Goal: Task Accomplishment & Management: Complete application form

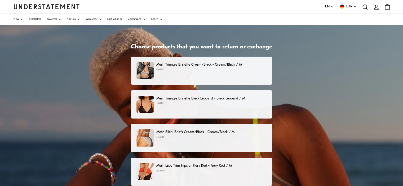
scroll to position [53, 0]
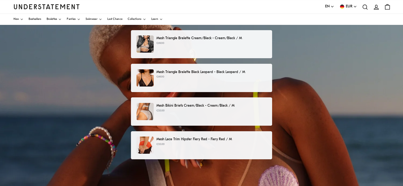
click at [208, 44] on p "€69.00" at bounding box center [211, 43] width 110 height 4
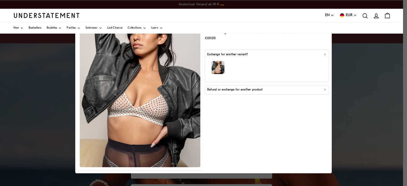
click at [277, 90] on div "Refund or exchange for another product" at bounding box center [267, 90] width 120 height 5
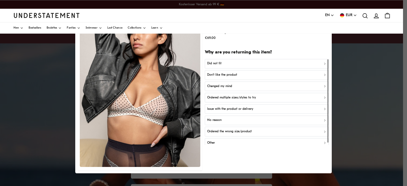
click at [234, 76] on p "Don't like the product" at bounding box center [222, 75] width 30 height 5
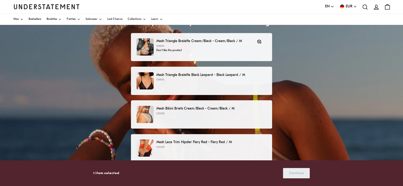
scroll to position [80, 0]
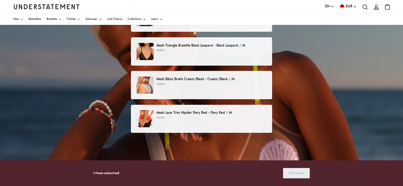
click at [236, 85] on p "€35.00" at bounding box center [211, 84] width 110 height 4
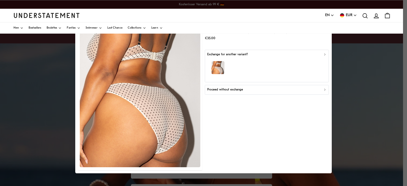
click at [239, 91] on p "Proceed without exchange" at bounding box center [225, 90] width 36 height 5
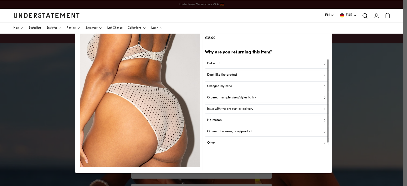
click at [233, 76] on p "Don't like the product" at bounding box center [222, 75] width 30 height 5
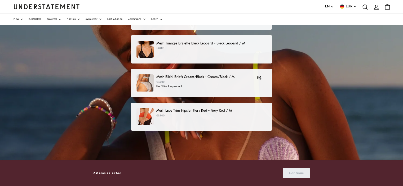
scroll to position [106, 0]
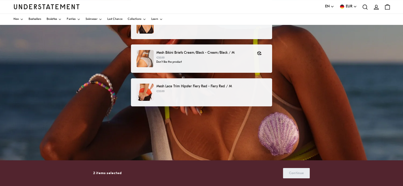
click at [226, 87] on p "Mesh Lace Trim Hipster Fiery Red - Fiery Red / M" at bounding box center [211, 87] width 110 height 6
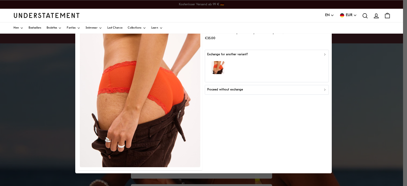
click at [260, 88] on div "Proceed without exchange" at bounding box center [267, 90] width 120 height 5
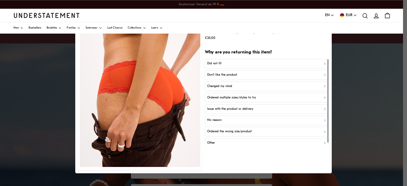
click at [232, 65] on div "Did not fit" at bounding box center [267, 64] width 120 height 5
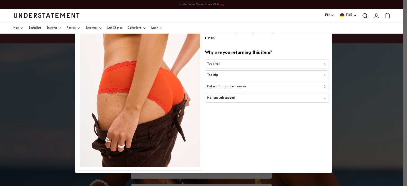
click at [230, 89] on p "Did not fit for other reasons" at bounding box center [226, 86] width 39 height 5
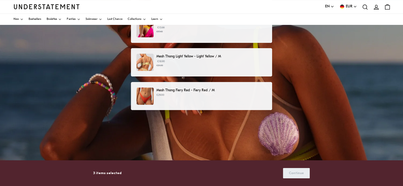
scroll to position [106, 0]
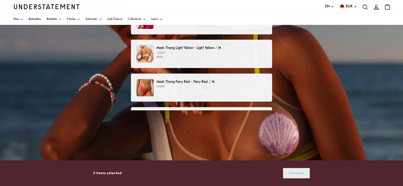
click at [237, 58] on small "€21.00" at bounding box center [211, 57] width 110 height 4
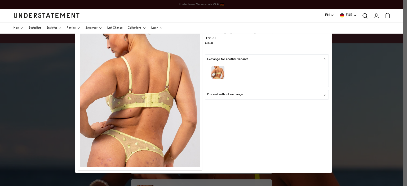
click at [258, 94] on div "Proceed without exchange" at bounding box center [267, 94] width 120 height 5
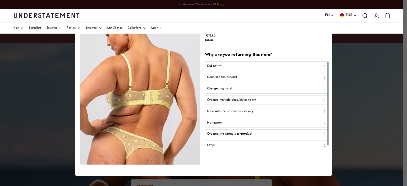
click at [235, 68] on div "Did not fit" at bounding box center [267, 66] width 120 height 5
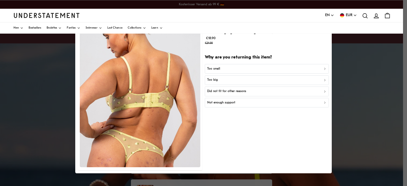
click at [234, 69] on div "Too small" at bounding box center [267, 69] width 120 height 5
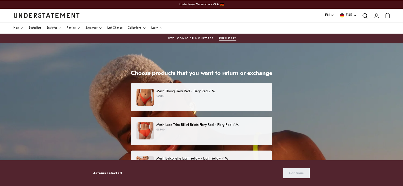
scroll to position [212, 0]
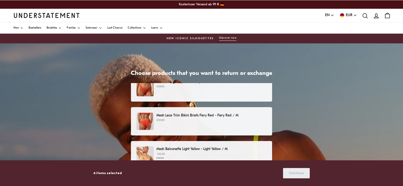
click at [221, 123] on div "Mesh Lace Trim Bikini Briefs Fiery Red - Fiery Red / M €35.00" at bounding box center [202, 121] width 130 height 17
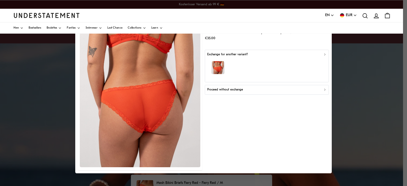
click at [242, 90] on p "Proceed without exchange" at bounding box center [225, 90] width 36 height 5
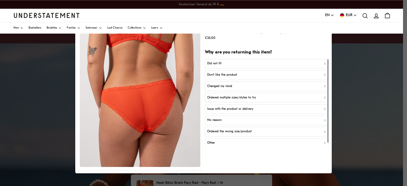
click at [229, 65] on div "Did not fit" at bounding box center [267, 64] width 120 height 5
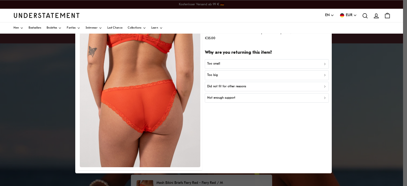
click at [228, 87] on p "Did not fit for other reasons" at bounding box center [226, 86] width 39 height 5
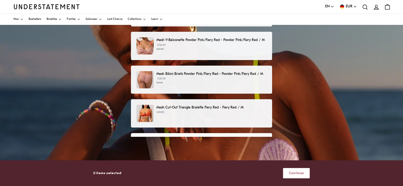
scroll to position [304, 0]
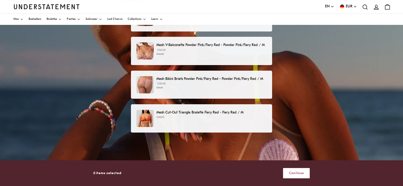
click at [242, 52] on p "€54.00 €60.00" at bounding box center [211, 52] width 110 height 8
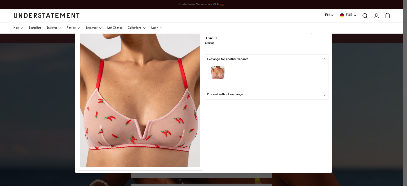
click at [239, 93] on p "Proceed without exchange" at bounding box center [225, 94] width 36 height 5
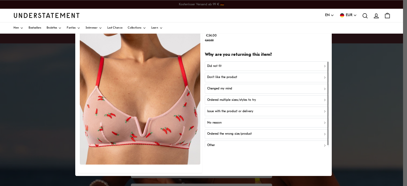
click at [231, 68] on div "Did not fit" at bounding box center [267, 66] width 120 height 5
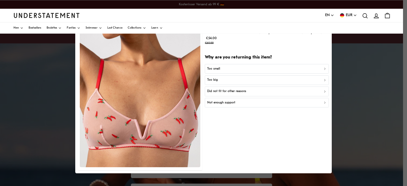
click at [228, 105] on p "Not enough support" at bounding box center [221, 103] width 28 height 5
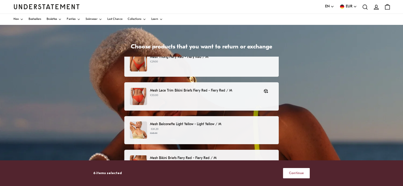
scroll to position [198, 0]
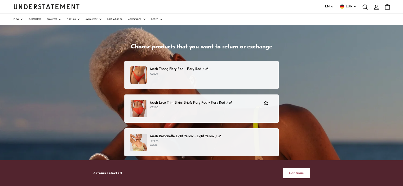
click at [312, 81] on div "Choose products that you want to return or exchange Mesh Triangle Bralette Crea…" at bounding box center [201, 149] width 403 height 265
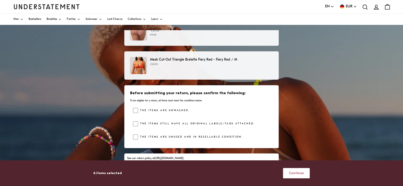
scroll to position [80, 0]
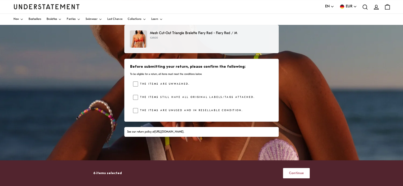
click at [299, 176] on span "Continue" at bounding box center [296, 174] width 15 height 10
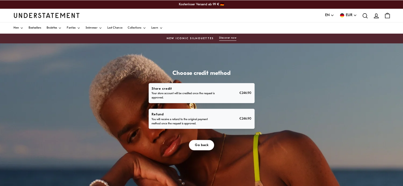
click at [201, 148] on span "Go back" at bounding box center [202, 146] width 14 height 10
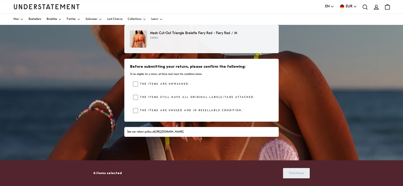
scroll to position [384, 0]
click at [133, 85] on div "Before submitting your return, please confirm the following: To be eligible for…" at bounding box center [201, 90] width 154 height 63
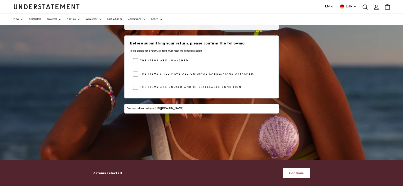
scroll to position [106, 0]
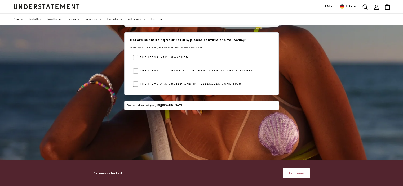
click at [297, 175] on span "Continue" at bounding box center [296, 174] width 15 height 10
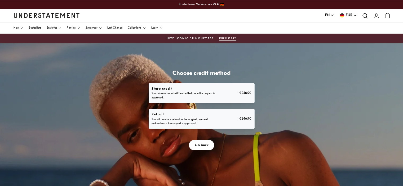
click at [232, 123] on div "Refund You will receive a refund to the original payment method once the reques…" at bounding box center [202, 119] width 100 height 14
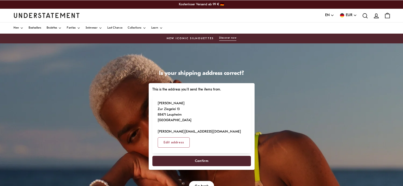
click at [217, 156] on span "Confirm" at bounding box center [201, 161] width 87 height 10
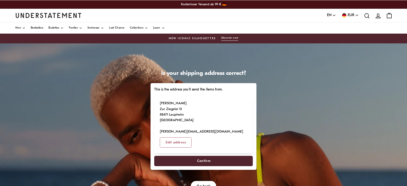
select select "**"
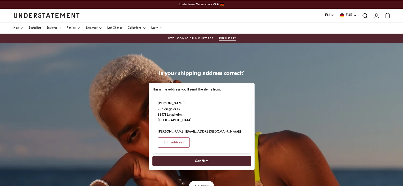
click at [204, 156] on span "Confirm" at bounding box center [202, 161] width 14 height 10
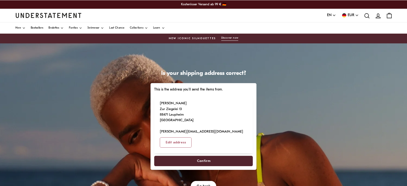
select select "**"
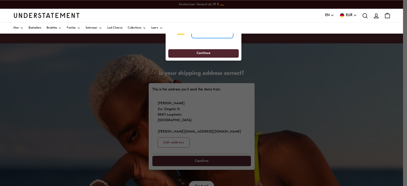
click at [203, 36] on input "tel" at bounding box center [213, 33] width 42 height 12
click at [190, 43] on div "**********" at bounding box center [203, 32] width 70 height 23
click at [199, 35] on input "tel" at bounding box center [213, 33] width 42 height 12
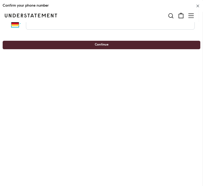
click at [17, 25] on select "**********" at bounding box center [18, 24] width 14 height 12
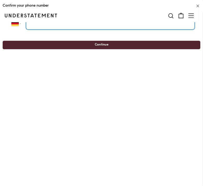
click at [36, 25] on input "tel" at bounding box center [110, 24] width 169 height 12
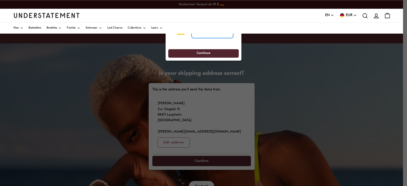
type input "**********"
click at [217, 52] on span "Continue" at bounding box center [203, 54] width 61 height 8
click at [207, 54] on span "Continue" at bounding box center [204, 54] width 14 height 8
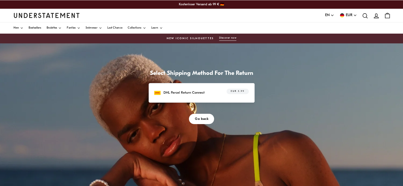
click at [199, 120] on span "Go back" at bounding box center [202, 119] width 14 height 10
click at [210, 118] on button "Go back" at bounding box center [201, 119] width 25 height 10
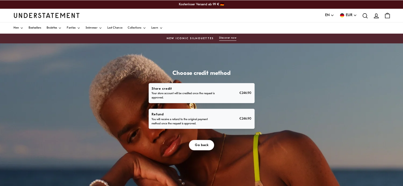
click at [205, 125] on p "You will receive a refund to the original payment method once the request is ap…" at bounding box center [185, 122] width 66 height 8
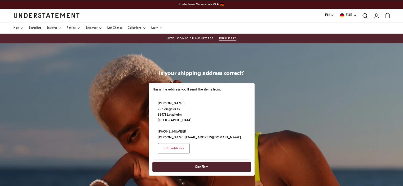
click at [207, 162] on span "Confirm" at bounding box center [202, 167] width 14 height 10
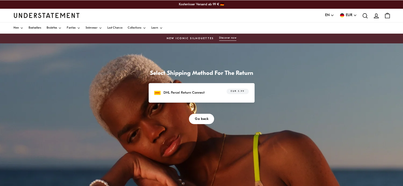
click at [214, 93] on div "DHL Parcel Return Connect EUR 5.99" at bounding box center [201, 93] width 94 height 8
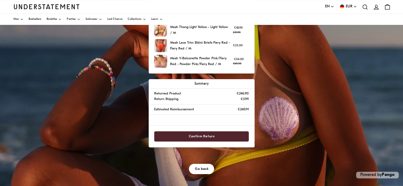
scroll to position [122, 0]
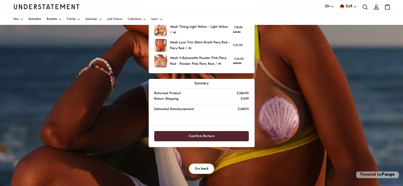
click at [212, 137] on span "Confirm Return" at bounding box center [202, 137] width 26 height 10
click at [198, 135] on span "Confirm Return" at bounding box center [202, 137] width 26 height 10
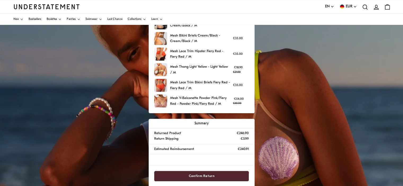
scroll to position [106, 0]
